Goal: Book appointment/travel/reservation

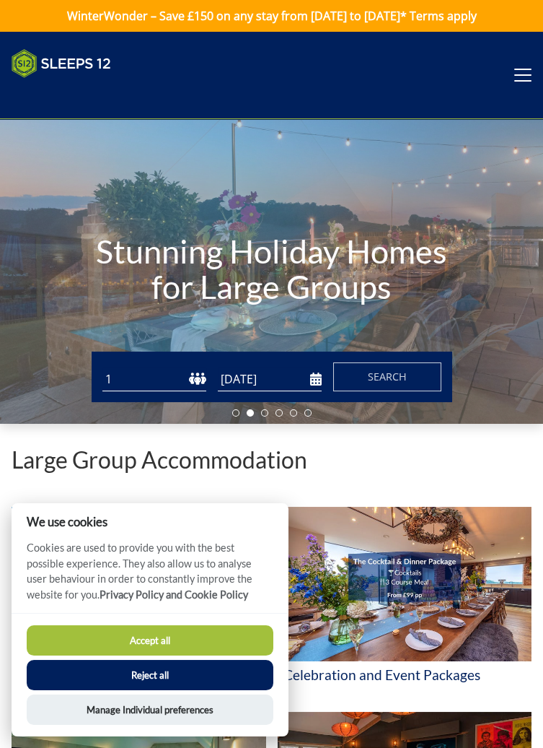
click at [250, 382] on input "[DATE]" at bounding box center [270, 379] width 104 height 24
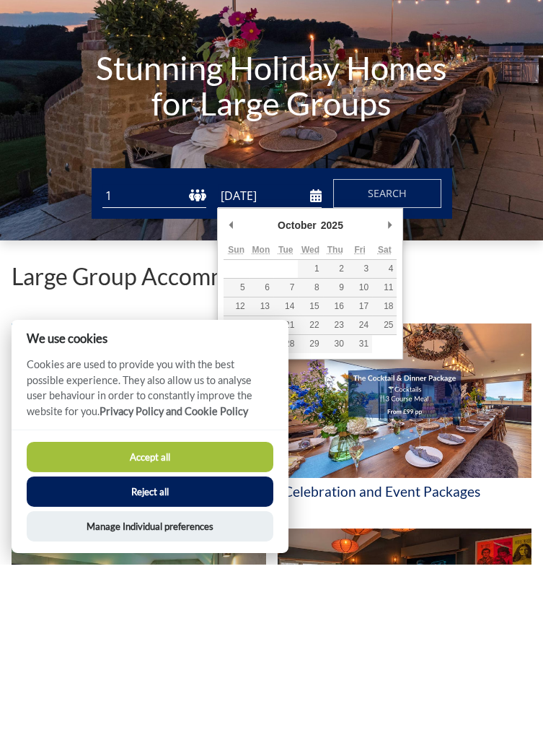
click at [126, 641] on button "Accept all" at bounding box center [150, 640] width 247 height 30
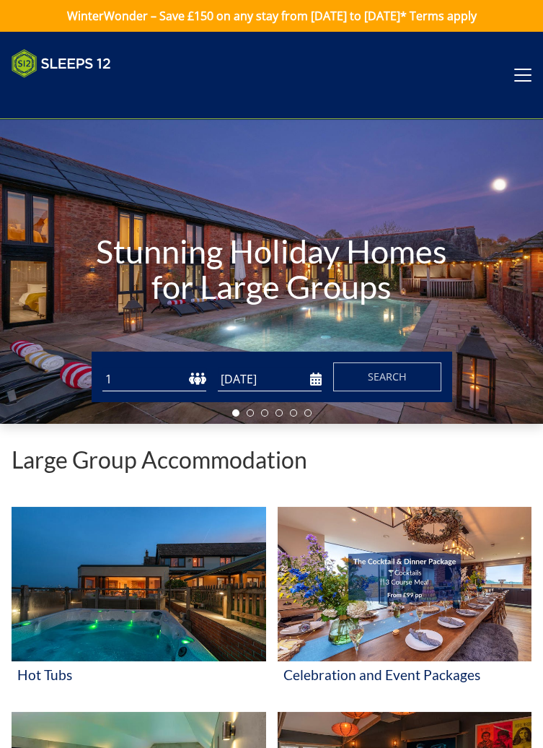
click at [315, 382] on input "[DATE]" at bounding box center [270, 379] width 104 height 24
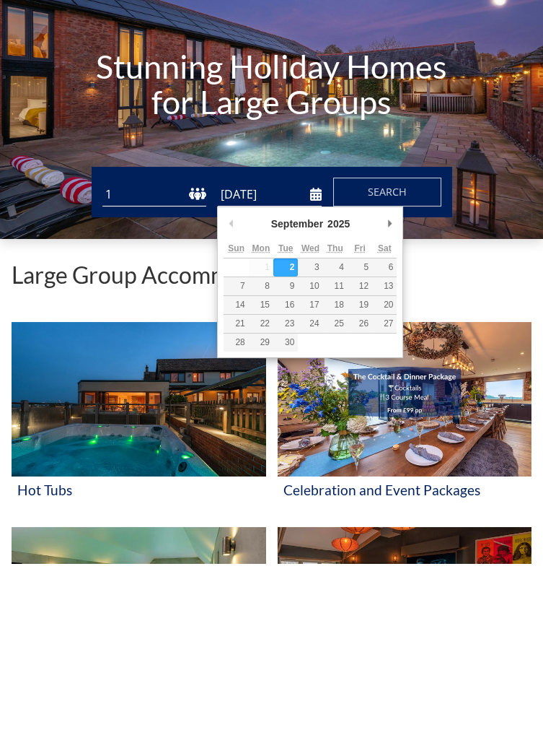
type input "[DATE]"
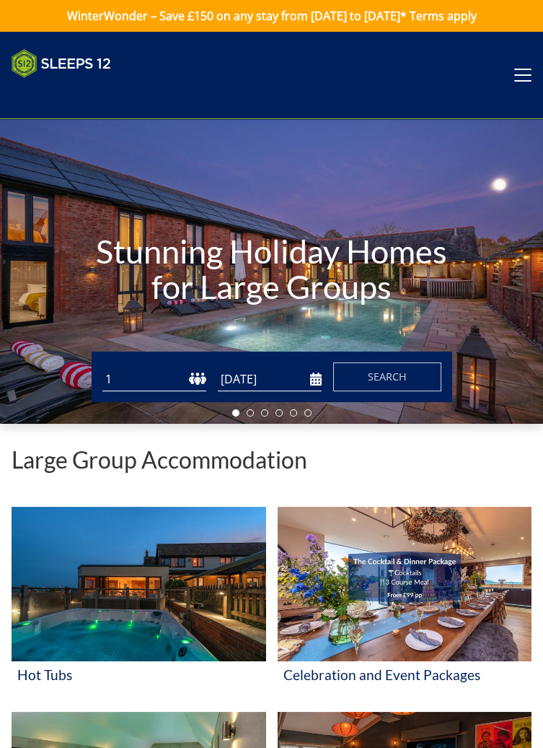
click at [138, 384] on select "1 2 3 4 5 6 7 8 9 10 11 12 13 14 15 16 17 18 19 20 21 22 23 24 25 26 27 28 29 3…" at bounding box center [154, 379] width 104 height 24
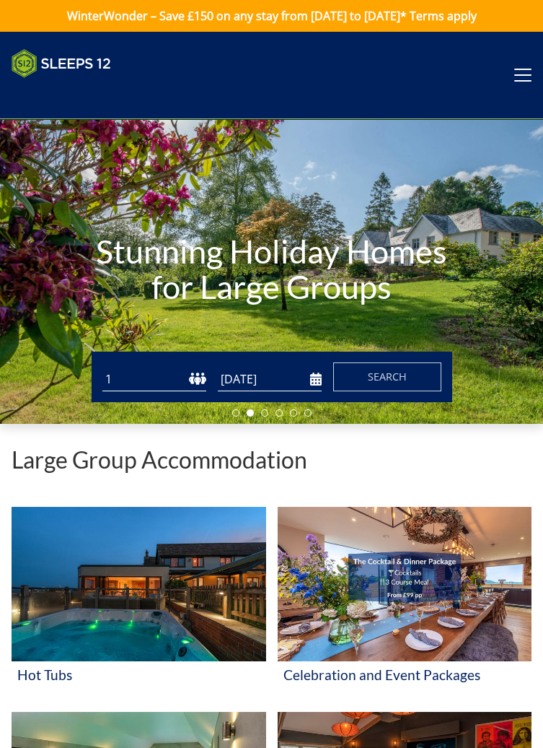
select select "6"
click at [102, 367] on select "1 2 3 4 5 6 7 8 9 10 11 12 13 14 15 16 17 18 19 20 21 22 23 24 25 26 27 28 29 3…" at bounding box center [154, 379] width 104 height 24
click at [374, 380] on span "Search" at bounding box center [387, 376] width 39 height 14
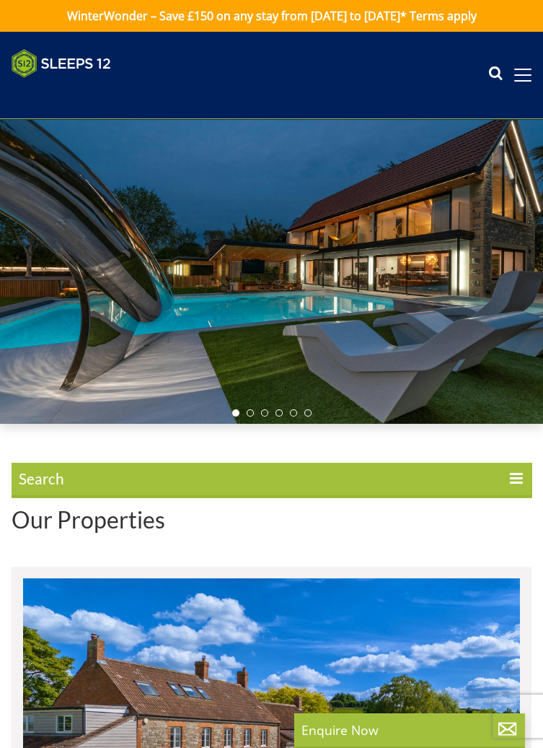
click at [61, 481] on span "Search" at bounding box center [272, 480] width 520 height 35
click at [0, 0] on input "Search" at bounding box center [0, 0] width 0 height 0
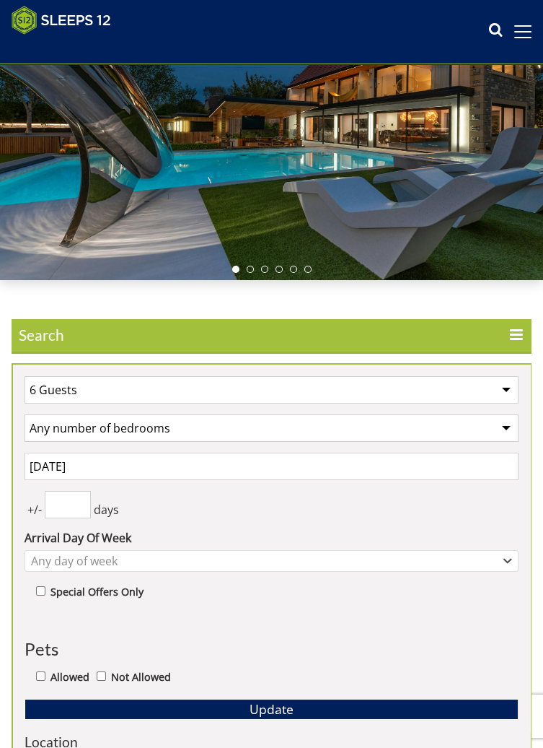
scroll to position [147, 0]
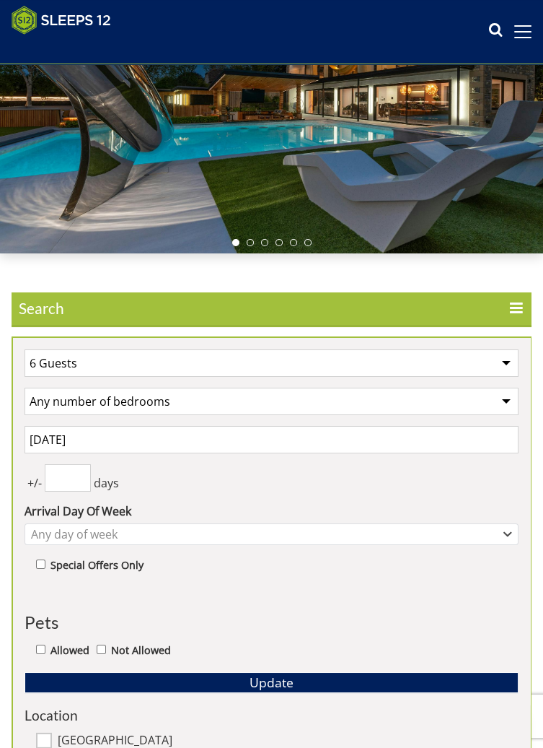
click at [48, 406] on select "Any number of bedrooms 4 Bedrooms 5 Bedrooms 6 Bedrooms 7 Bedrooms 8 Bedrooms 9…" at bounding box center [272, 400] width 494 height 27
select select "4"
click at [25, 387] on select "Any number of bedrooms 4 Bedrooms 5 Bedrooms 6 Bedrooms 7 Bedrooms 8 Bedrooms 9…" at bounding box center [272, 400] width 494 height 27
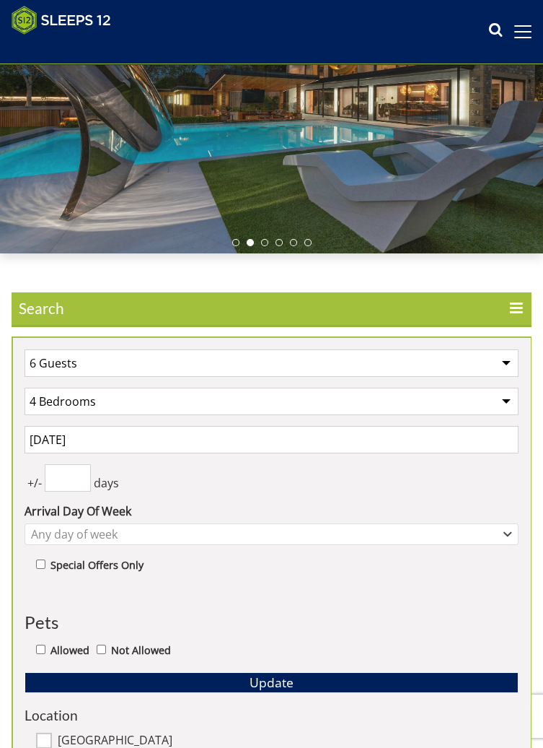
click at [43, 440] on input "[DATE]" at bounding box center [272, 439] width 494 height 27
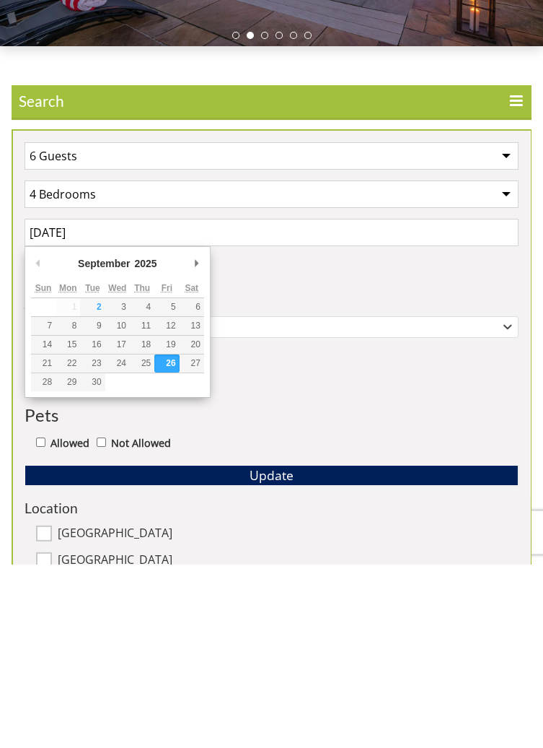
scroll to position [170, 0]
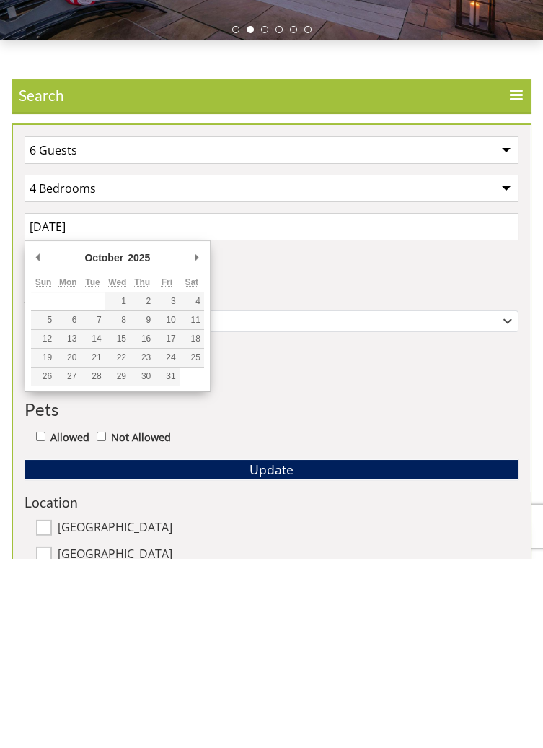
type input "[DATE]"
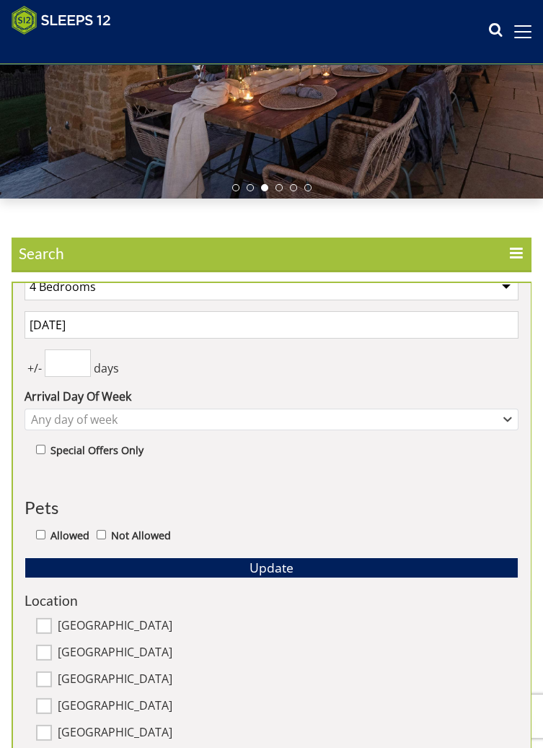
scroll to position [204, 0]
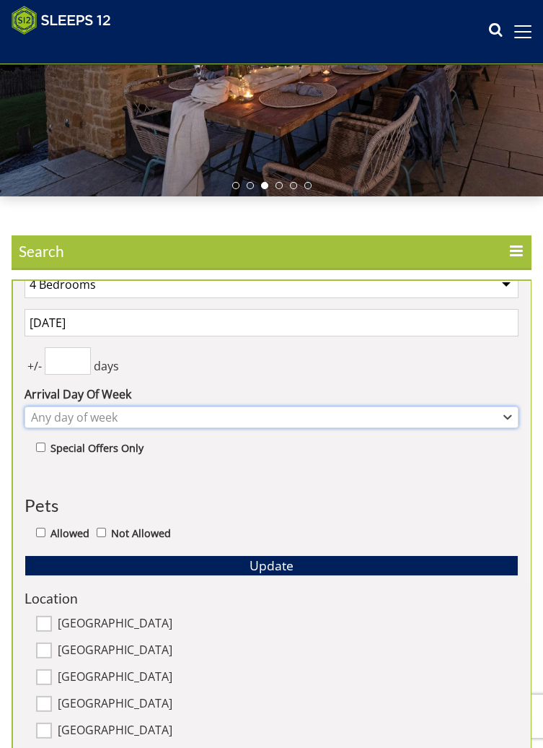
click at [41, 422] on div "Any day of week" at bounding box center [263, 417] width 473 height 16
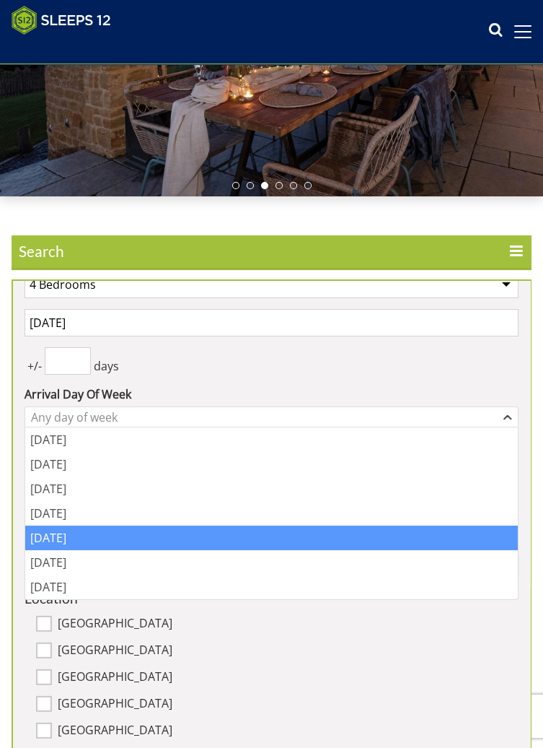
click at [39, 543] on div "[DATE]" at bounding box center [271, 537] width 493 height 25
click at [175, 377] on div "1 Guest 2 Guests 3 Guests 4 Guests 5 Guests 6 Guests 7 Guests 8 Guests 9 Guests…" at bounding box center [271, 549] width 517 height 657
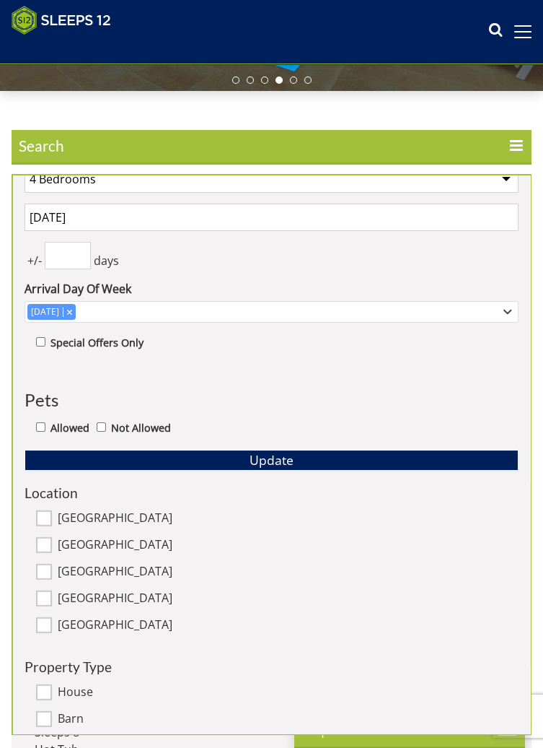
scroll to position [323, 0]
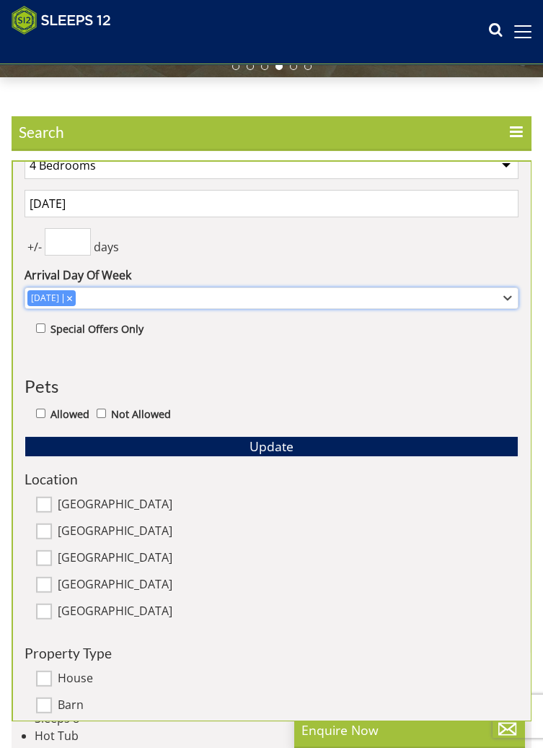
click at [487, 301] on div "[DATE]" at bounding box center [263, 298] width 473 height 16
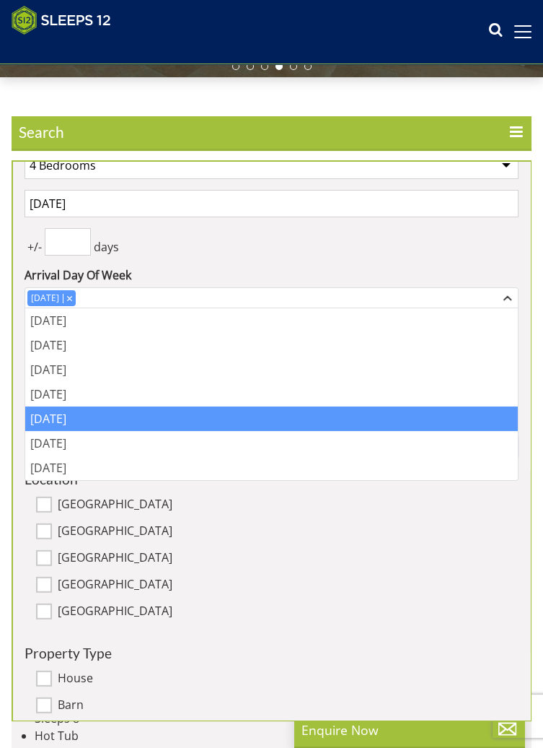
click at [461, 250] on div "+/- days" at bounding box center [272, 241] width 494 height 27
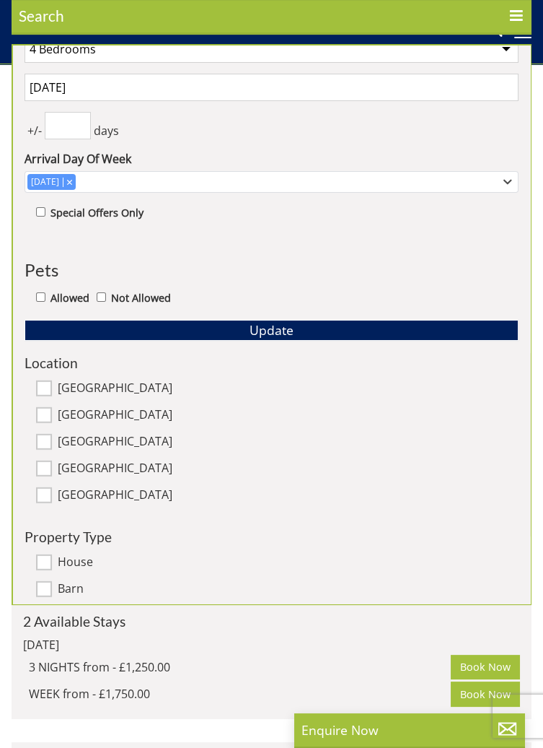
scroll to position [530, 0]
click at [225, 336] on button "Update" at bounding box center [272, 330] width 494 height 20
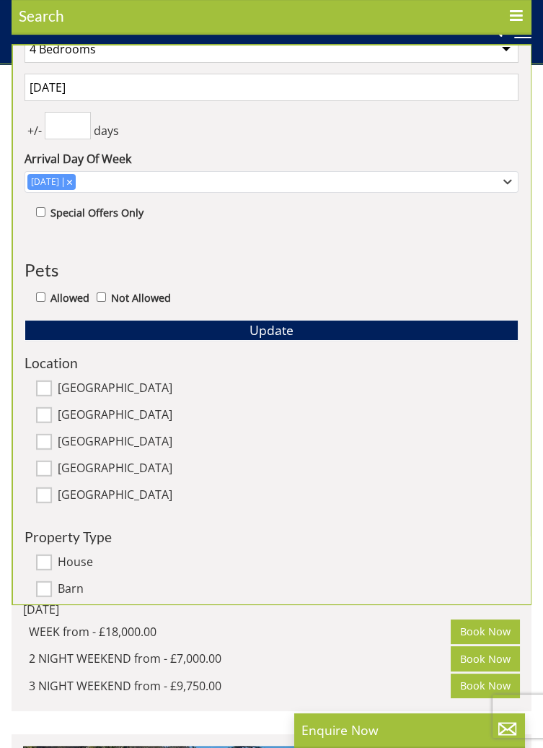
click at [516, 19] on icon at bounding box center [516, 17] width 15 height 17
click at [0, 0] on input "Search" at bounding box center [0, 0] width 0 height 0
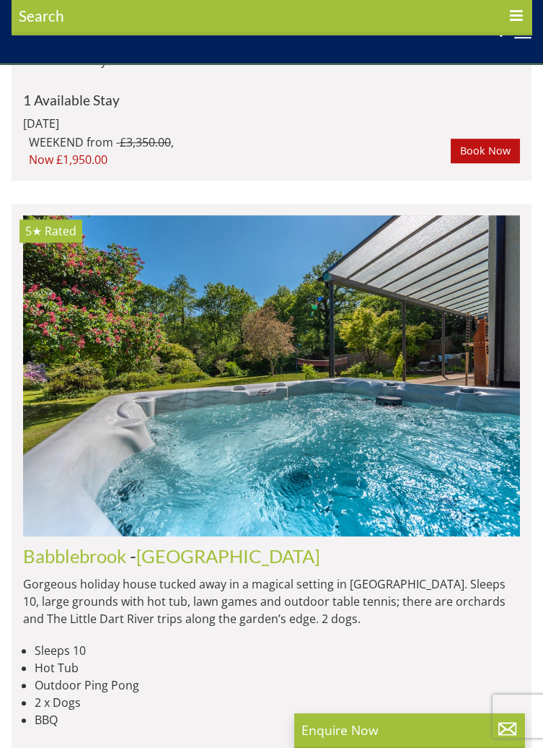
scroll to position [0, 0]
